Goal: Information Seeking & Learning: Find specific fact

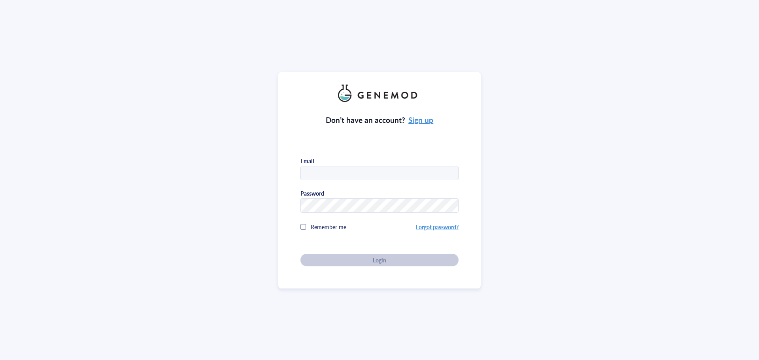
type input "[PERSON_NAME][EMAIL_ADDRESS][DOMAIN_NAME]"
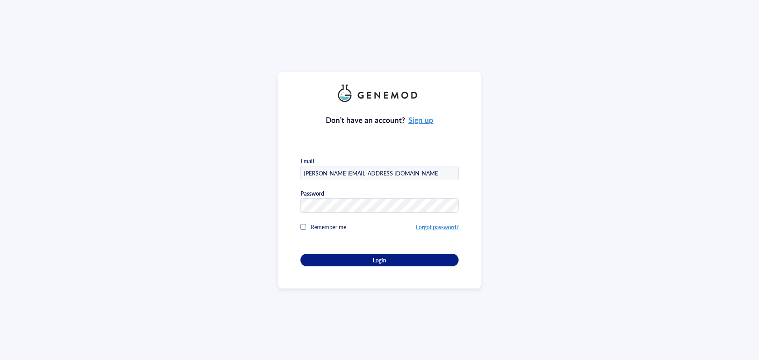
click at [383, 258] on div "Don’t have an account? Sign up Email [PERSON_NAME][EMAIL_ADDRESS][DOMAIN_NAME] …" at bounding box center [379, 184] width 158 height 164
click at [383, 258] on span "Login" at bounding box center [379, 259] width 13 height 7
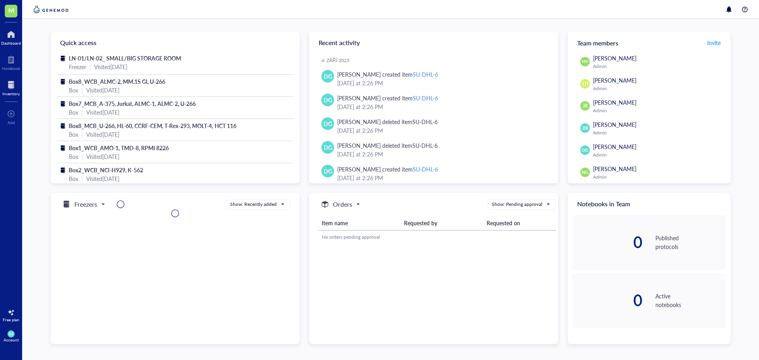
click at [7, 91] on div "Inventory" at bounding box center [10, 93] width 17 height 5
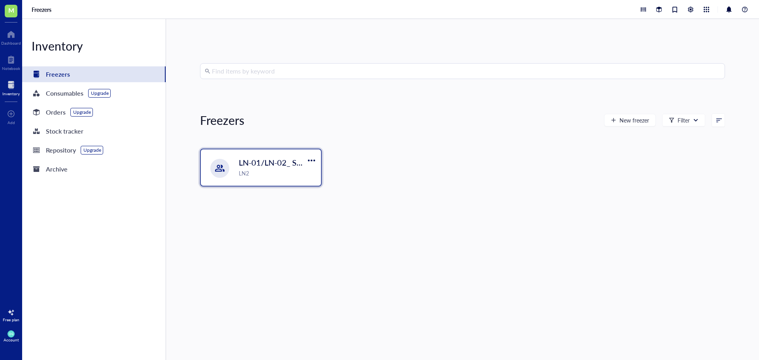
click at [264, 159] on span "LN-01/LN-02_ SMALL/BIG STORAGE ROOM" at bounding box center [319, 162] width 161 height 11
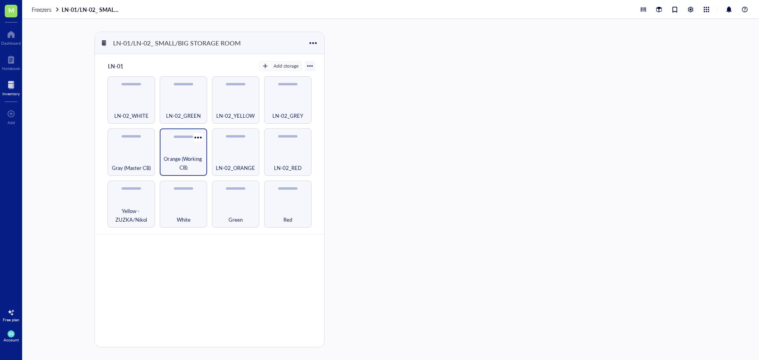
click at [190, 162] on span "Orange (Working CB)" at bounding box center [184, 162] width 40 height 17
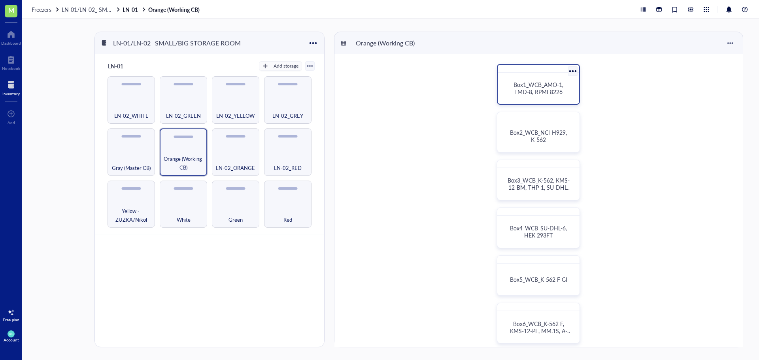
click at [541, 89] on span "Box1_WCB_AMO-1, TMD-8, RPMI 8226" at bounding box center [538, 88] width 51 height 15
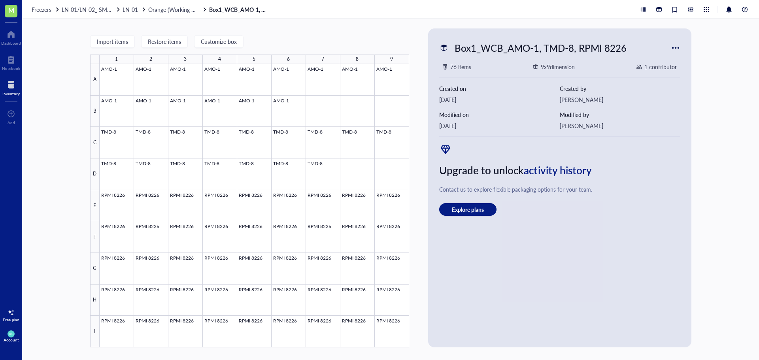
drag, startPoint x: 162, startPoint y: 11, endPoint x: 279, endPoint y: 15, distance: 117.4
click at [162, 11] on span "Orange (Working CB)" at bounding box center [174, 10] width 52 height 8
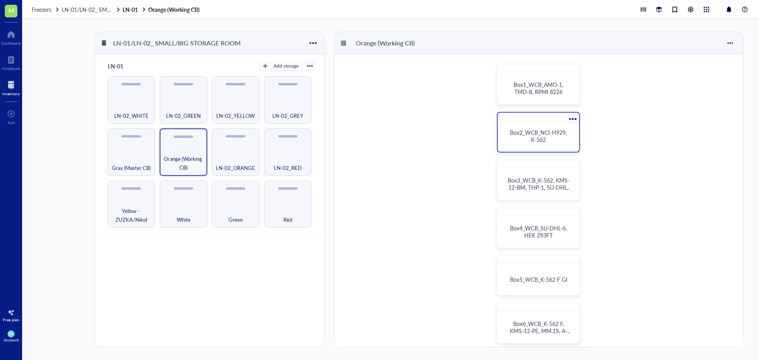
click at [544, 137] on span "Box2_WCB_NCI-H929, K-562" at bounding box center [539, 135] width 58 height 15
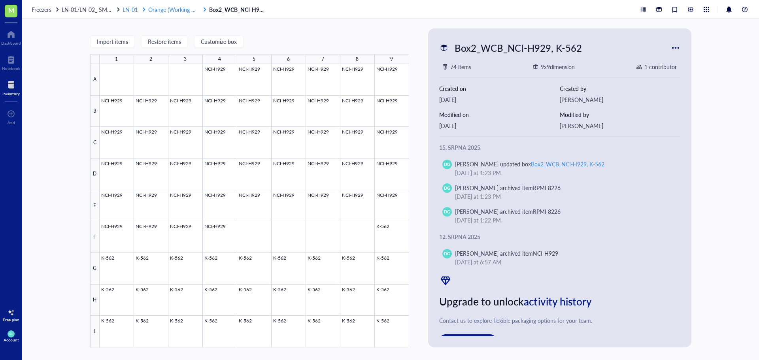
click at [160, 8] on span "Orange (Working CB)" at bounding box center [174, 10] width 52 height 8
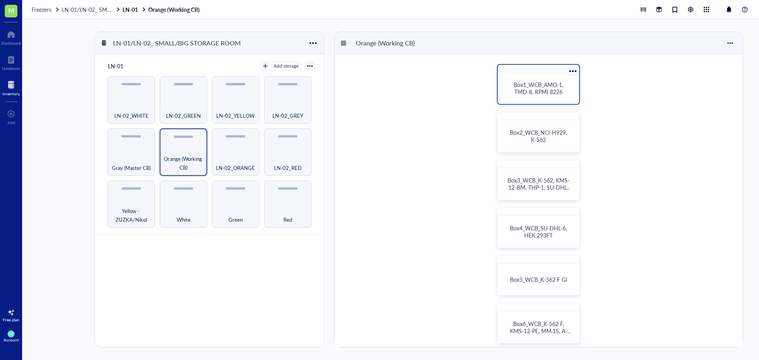
drag, startPoint x: 544, startPoint y: 89, endPoint x: 547, endPoint y: 85, distance: 5.0
click at [547, 85] on span "Box1_WCB_AMO-1, TMD-8, RPMI 8226" at bounding box center [538, 88] width 51 height 15
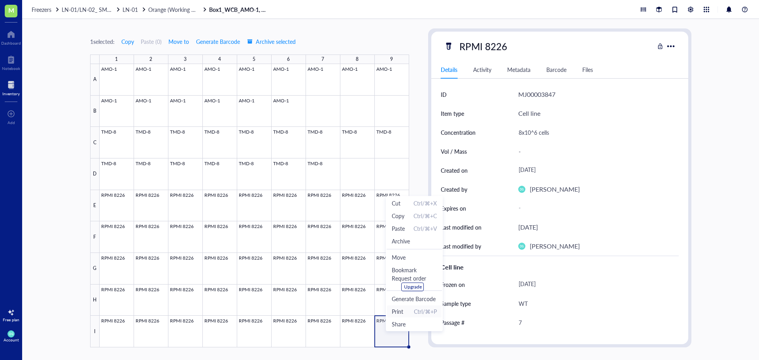
click at [417, 312] on span "Ctrl/⌘+P" at bounding box center [425, 311] width 23 height 9
